Goal: Task Accomplishment & Management: Use online tool/utility

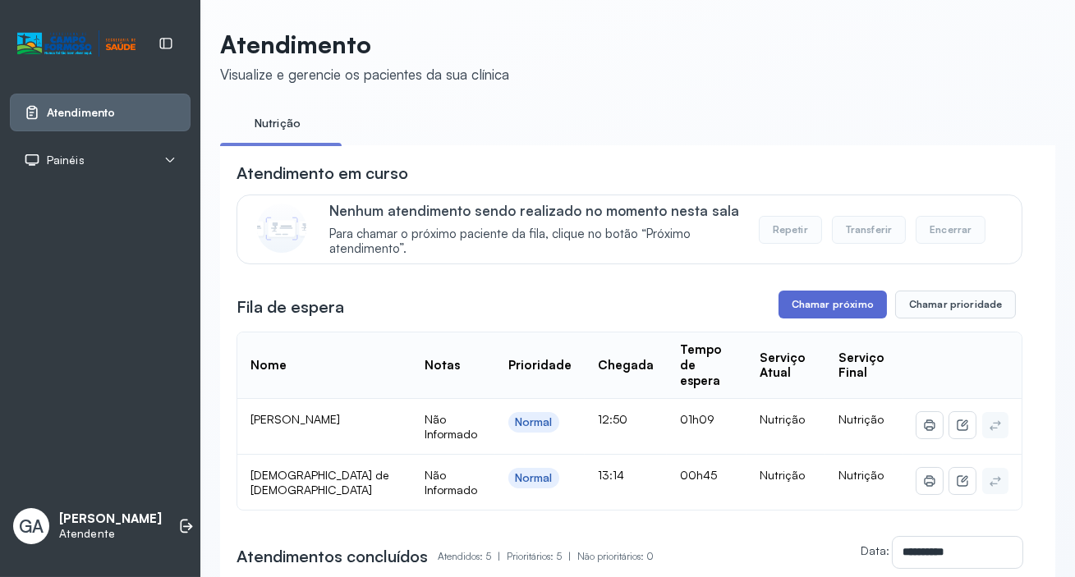
click at [806, 309] on button "Chamar próximo" at bounding box center [832, 305] width 108 height 28
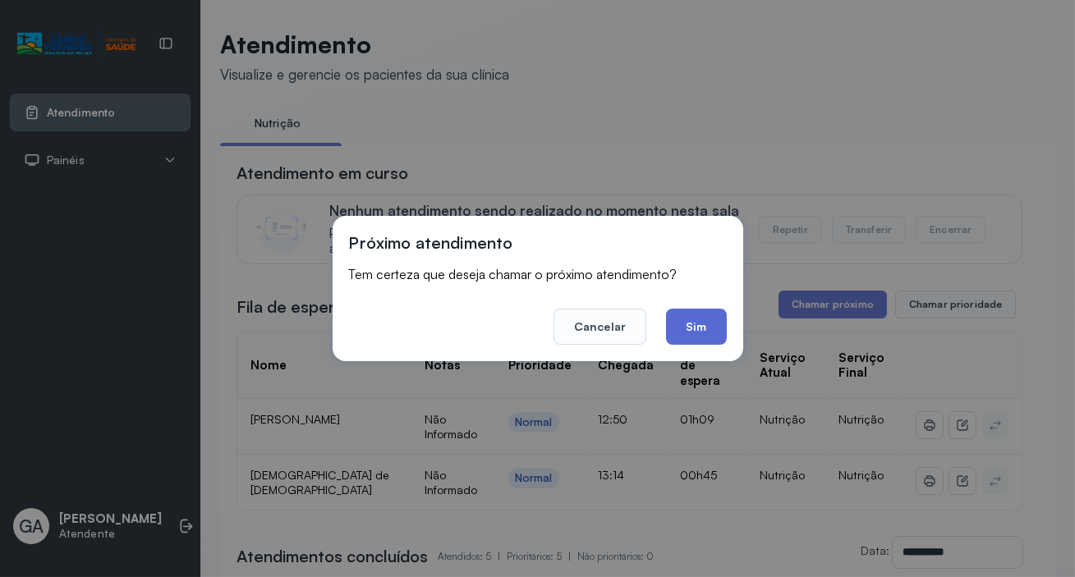
click at [713, 328] on button "Sim" at bounding box center [696, 327] width 60 height 36
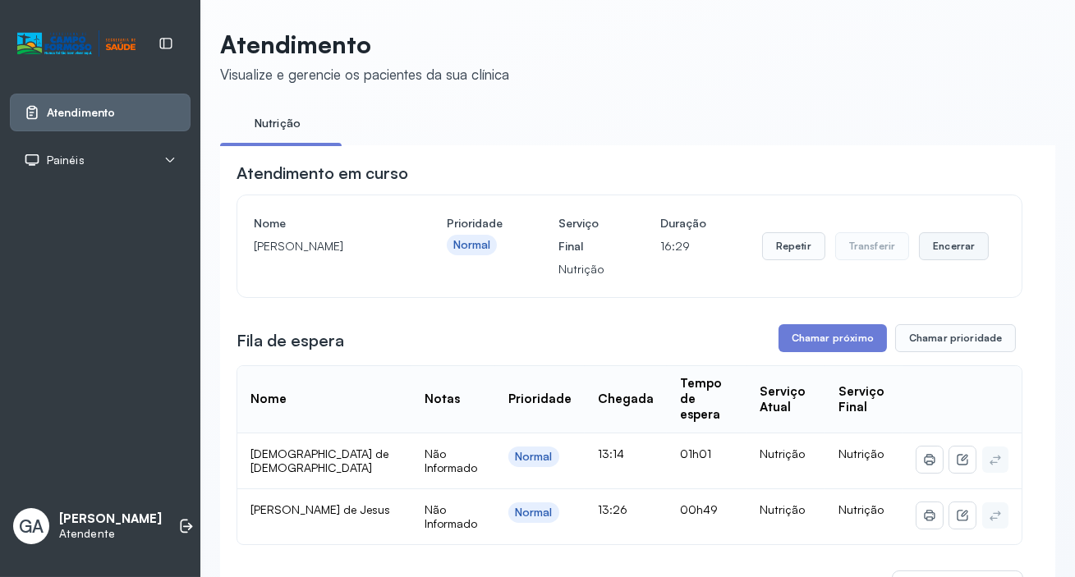
click at [946, 251] on button "Encerrar" at bounding box center [954, 246] width 70 height 28
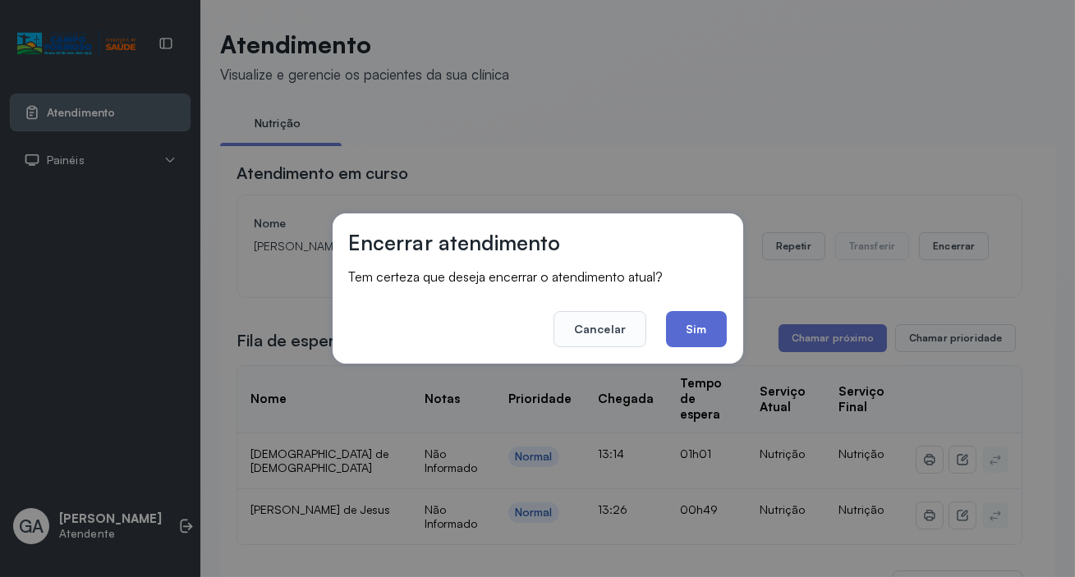
click at [684, 321] on button "Sim" at bounding box center [696, 329] width 60 height 36
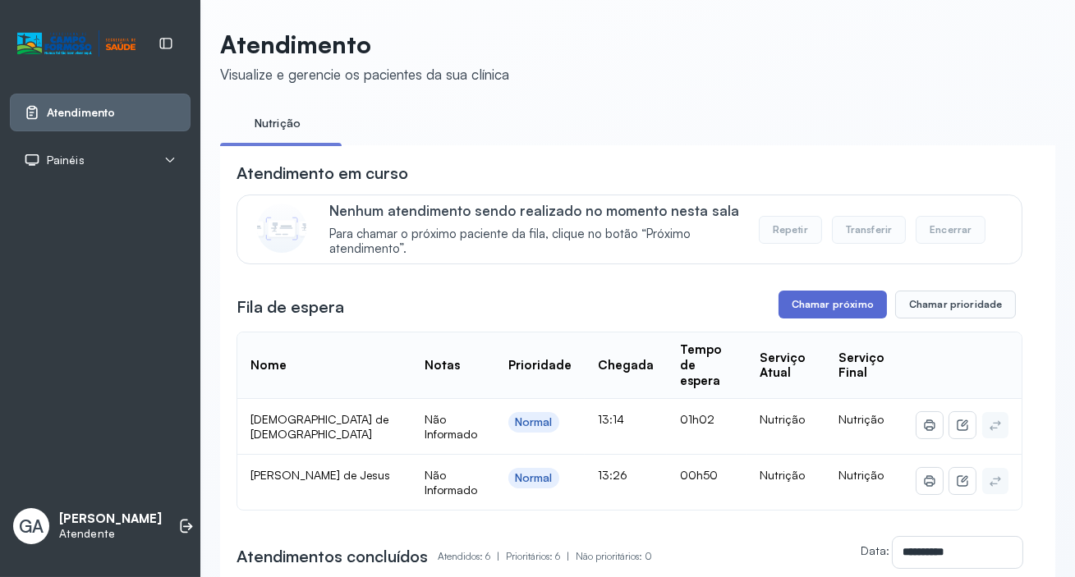
click at [856, 312] on button "Chamar próximo" at bounding box center [832, 305] width 108 height 28
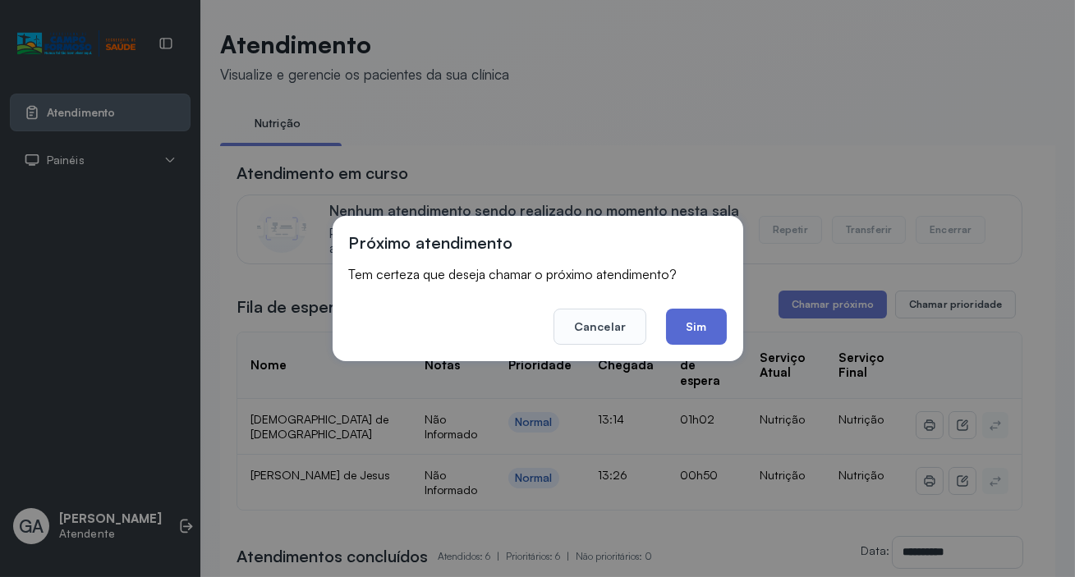
click at [715, 329] on button "Sim" at bounding box center [696, 327] width 60 height 36
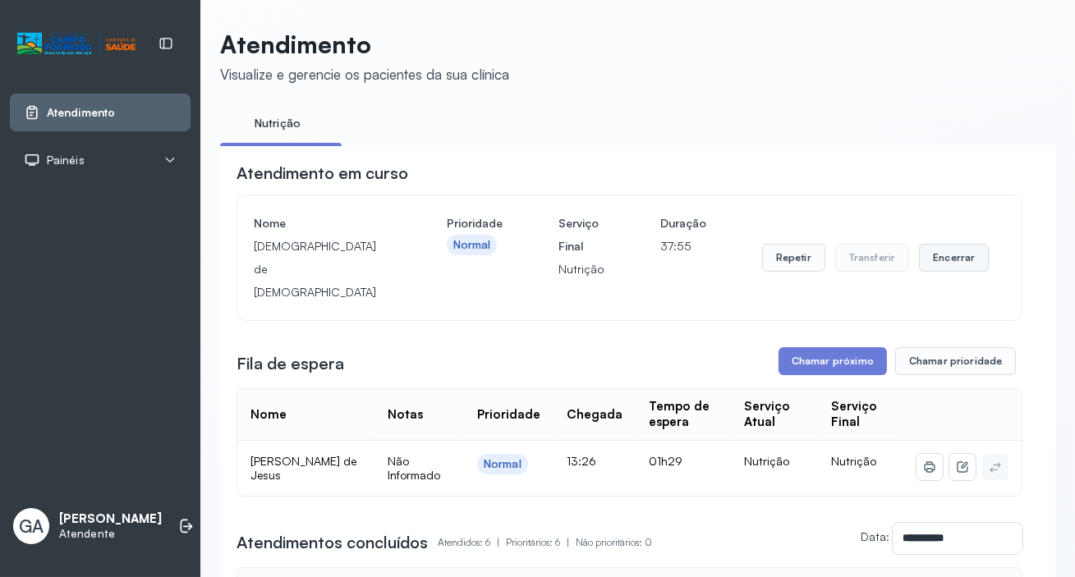
click at [942, 254] on button "Encerrar" at bounding box center [954, 258] width 70 height 28
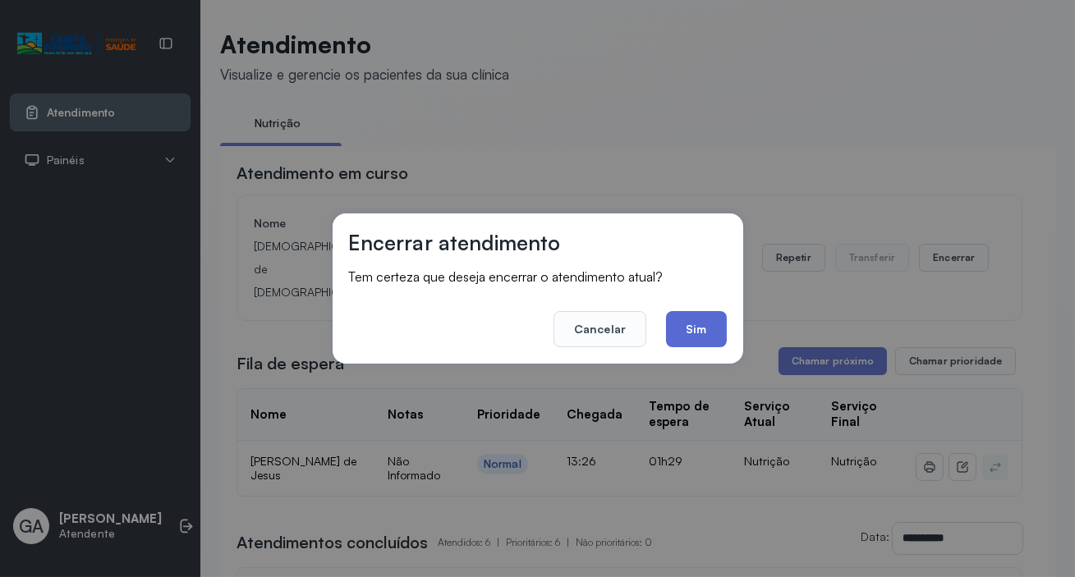
click at [702, 328] on button "Sim" at bounding box center [696, 329] width 60 height 36
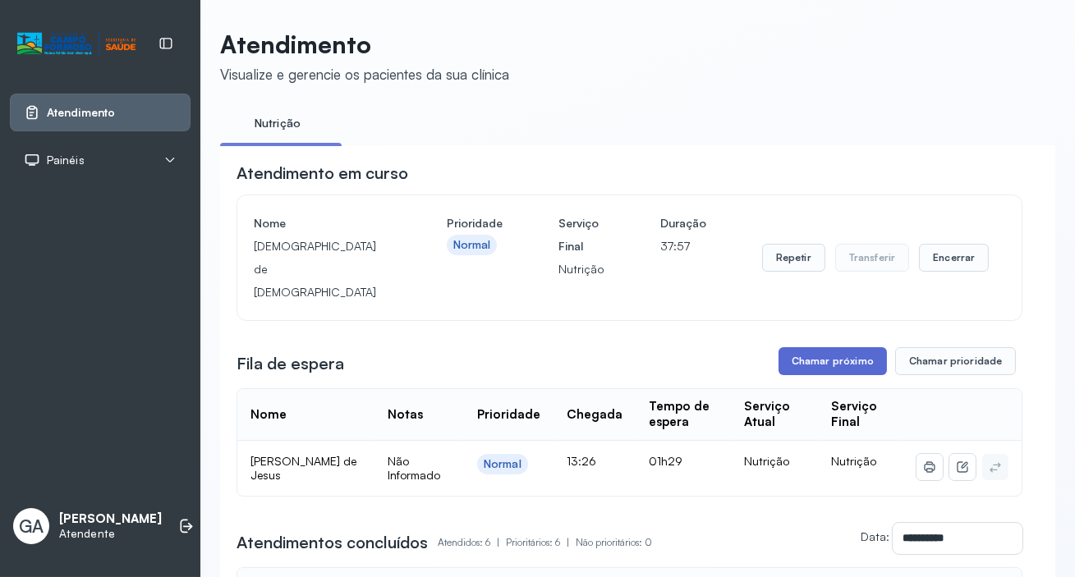
click at [831, 347] on button "Chamar próximo" at bounding box center [832, 361] width 108 height 28
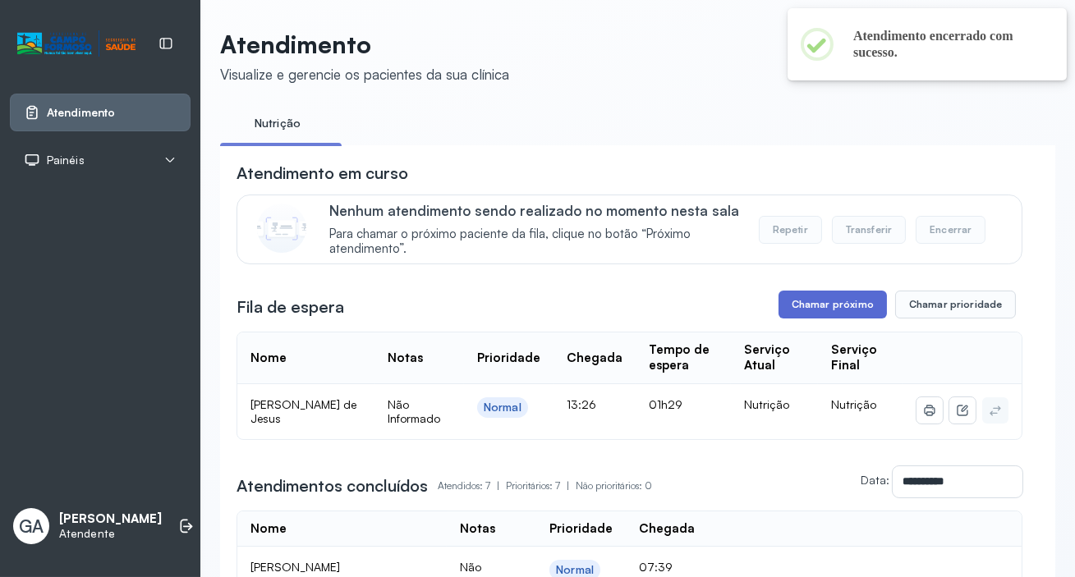
click at [823, 310] on button "Chamar próximo" at bounding box center [832, 305] width 108 height 28
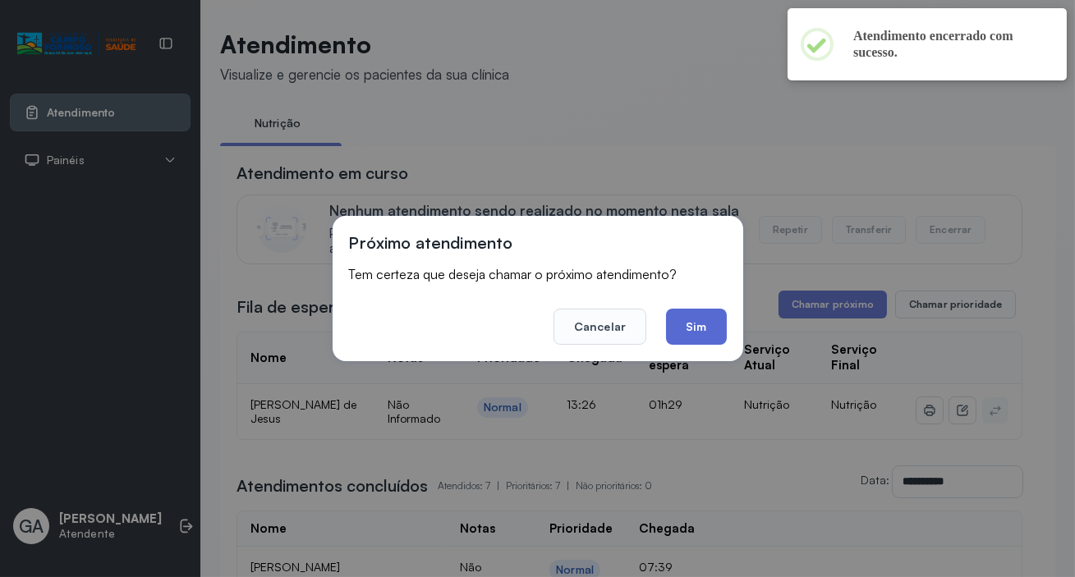
click at [711, 328] on button "Sim" at bounding box center [696, 327] width 60 height 36
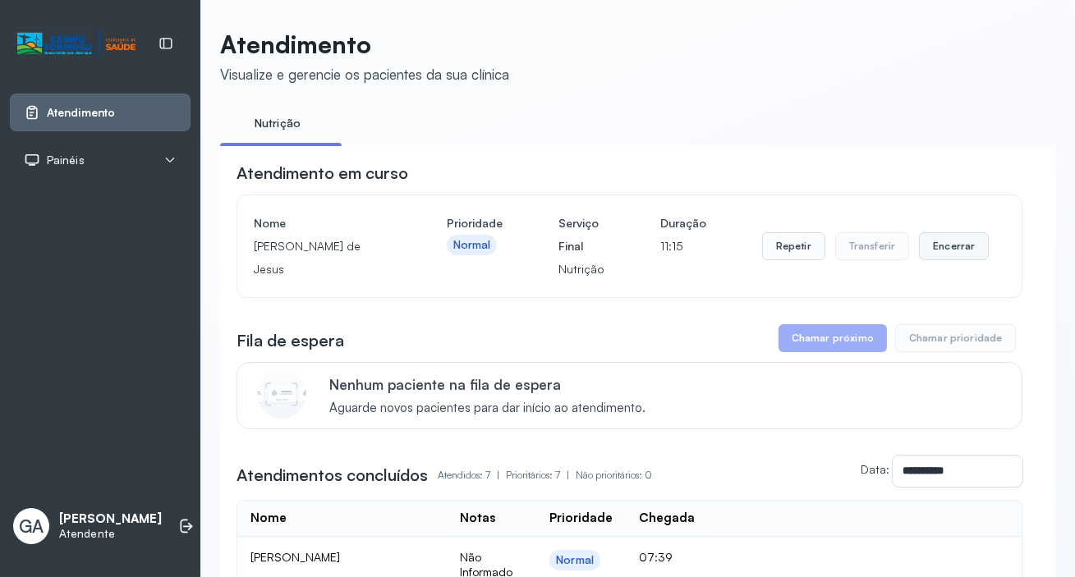
click at [947, 252] on button "Encerrar" at bounding box center [954, 246] width 70 height 28
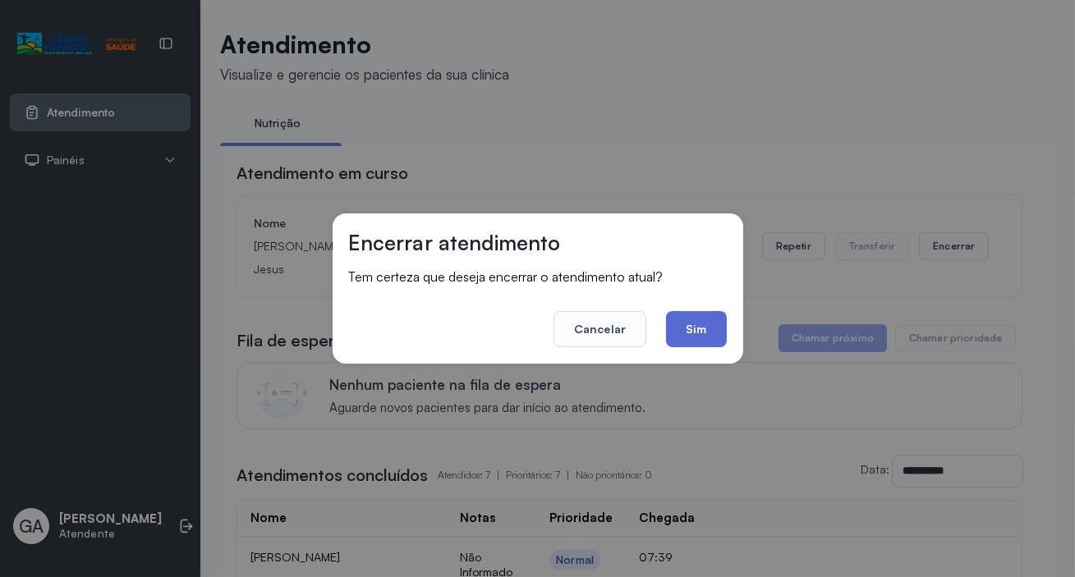
click at [703, 327] on button "Sim" at bounding box center [696, 329] width 60 height 36
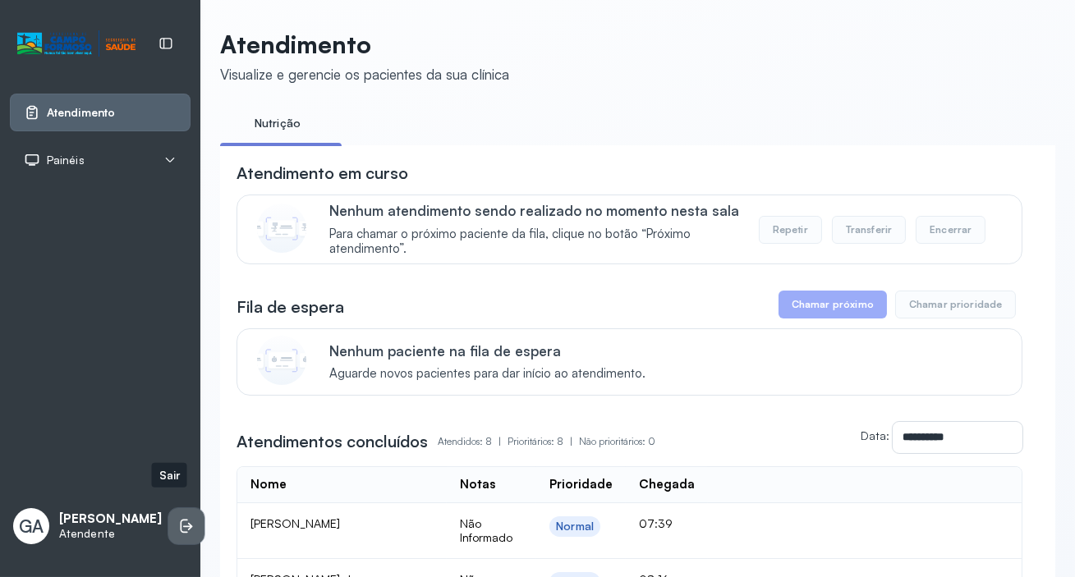
click at [178, 518] on icon at bounding box center [186, 526] width 16 height 16
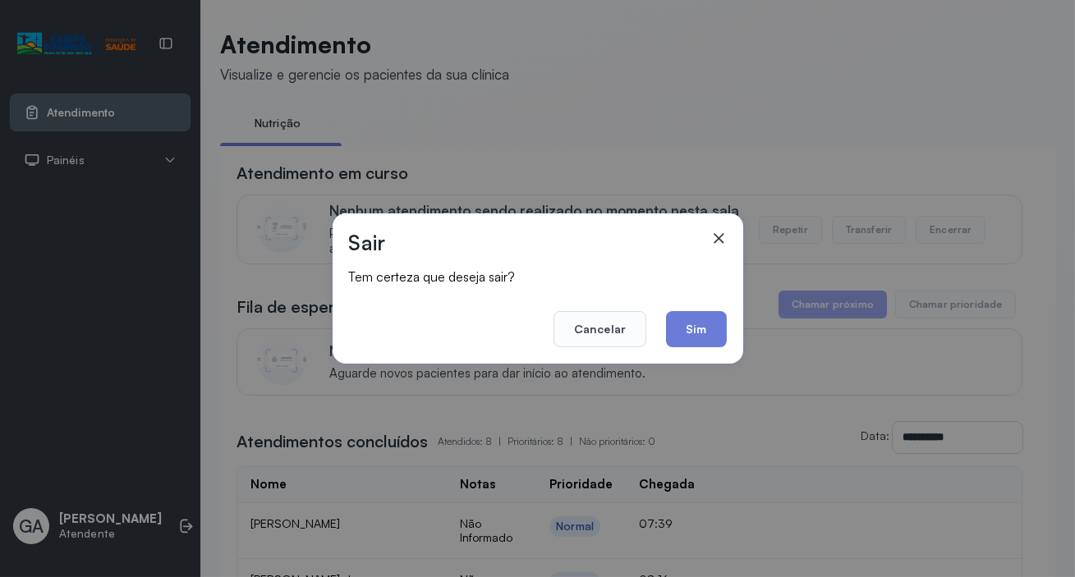
drag, startPoint x: 740, startPoint y: 305, endPoint x: 705, endPoint y: 316, distance: 36.9
click at [738, 305] on div "Sair Tem certeza que deseja sair? Cancelar Sim" at bounding box center [537, 288] width 410 height 150
click at [702, 319] on button "Sim" at bounding box center [696, 329] width 60 height 36
